Goal: Communication & Community: Share content

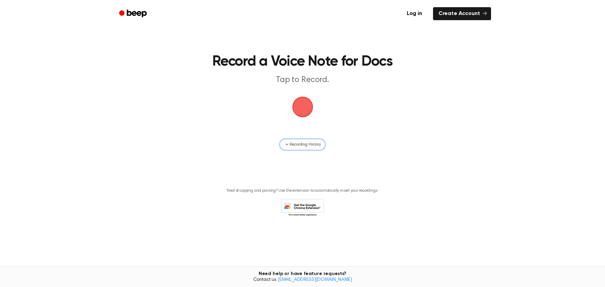
click at [302, 144] on span "Recording History" at bounding box center [305, 144] width 31 height 6
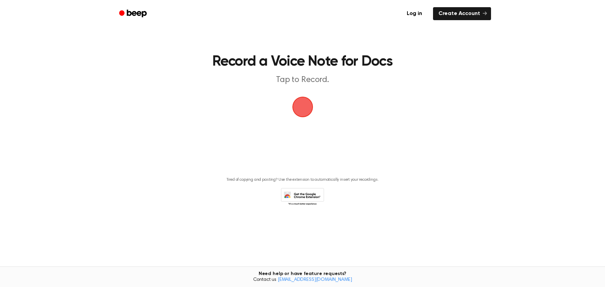
click at [305, 110] on span "button" at bounding box center [302, 106] width 19 height 19
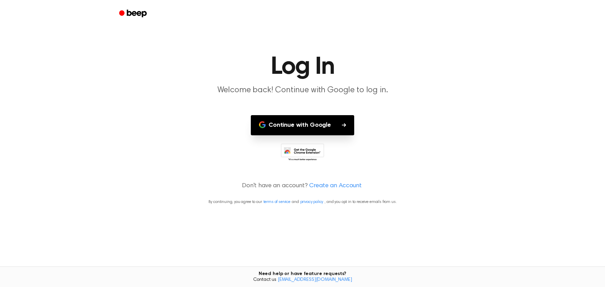
click at [321, 126] on button "Continue with Google" at bounding box center [302, 125] width 103 height 20
click at [307, 122] on button "Continue with Google" at bounding box center [302, 125] width 103 height 20
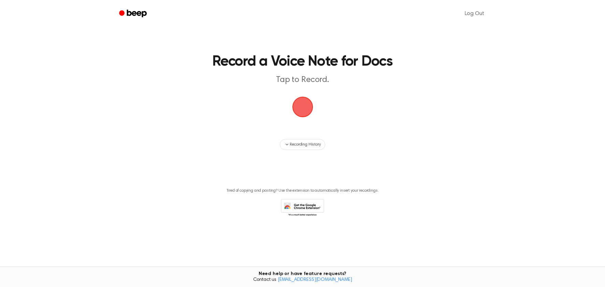
click at [303, 105] on span "button" at bounding box center [302, 106] width 19 height 19
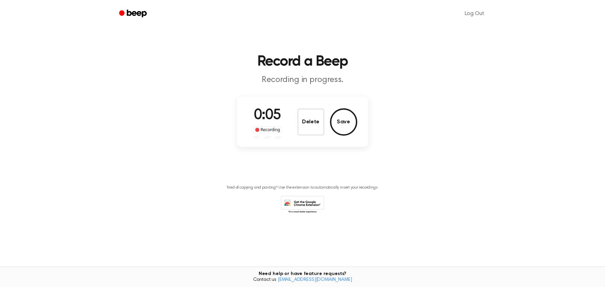
click at [258, 129] on span at bounding box center [257, 130] width 4 height 4
click at [347, 120] on button "Save" at bounding box center [343, 121] width 27 height 27
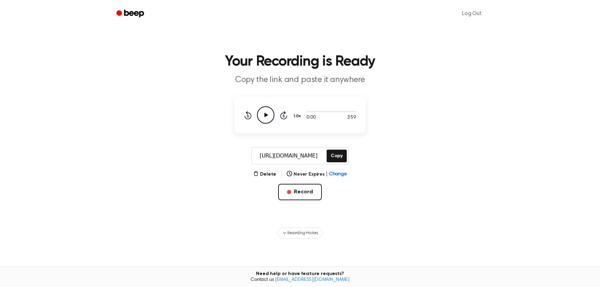
click at [265, 113] on icon at bounding box center [266, 115] width 4 height 4
click at [312, 111] on div at bounding box center [330, 111] width 49 height 1
click at [342, 156] on button "Copy" at bounding box center [337, 155] width 20 height 13
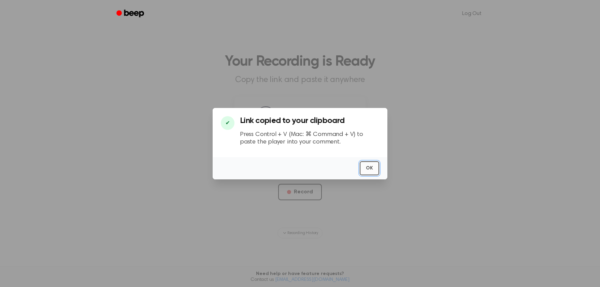
click at [369, 169] on button "OK" at bounding box center [369, 168] width 19 height 14
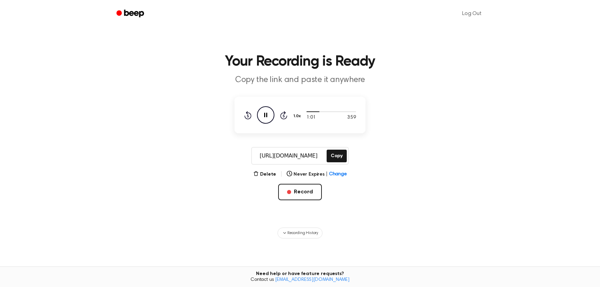
click at [319, 155] on input "https://beep.audio/nwfhbWP" at bounding box center [288, 155] width 73 height 16
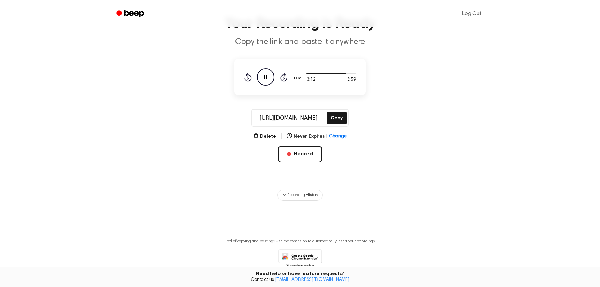
scroll to position [37, 0]
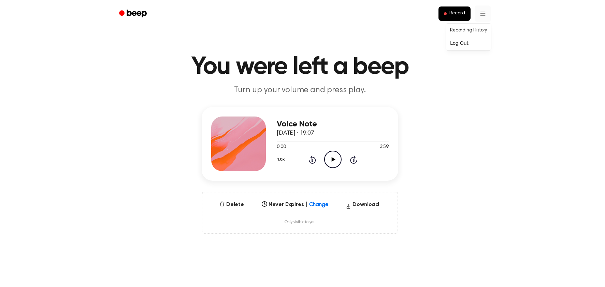
click at [478, 14] on html "Record You were left a beep Turn up your volume and press play. Voice Note [DAT…" at bounding box center [302, 285] width 605 height 571
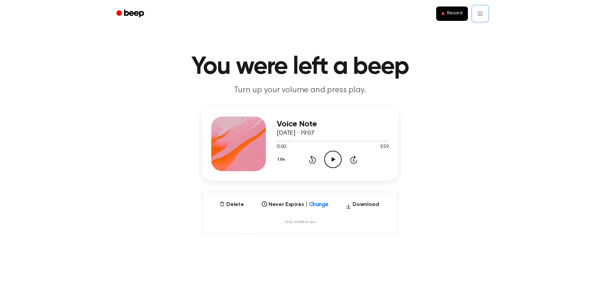
click at [445, 111] on html "Record You were left a beep Turn up your volume and press play. Voice Note [DAT…" at bounding box center [300, 285] width 600 height 571
click at [366, 204] on button "Download" at bounding box center [362, 205] width 39 height 11
click at [321, 206] on div at bounding box center [324, 202] width 13 height 9
click at [456, 202] on div "Voice Note [DATE] · 19:07 0:00 3:59 Your browser does not support the [object O…" at bounding box center [299, 170] width 583 height 127
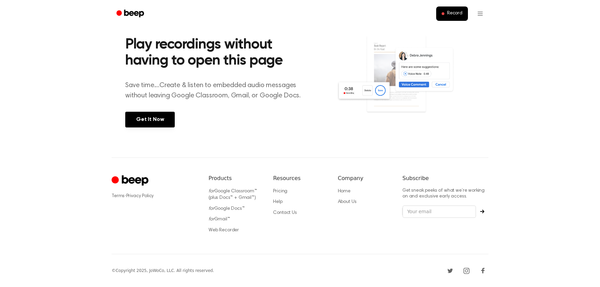
scroll to position [286, 0]
